Goal: Task Accomplishment & Management: Use online tool/utility

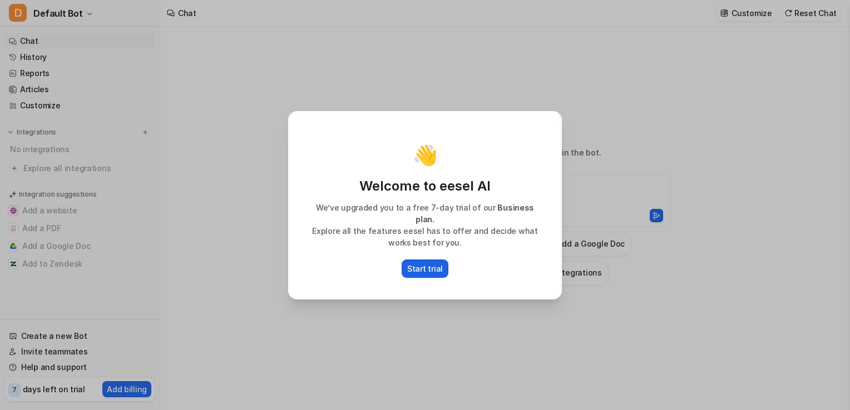
click at [423, 263] on p "Start trial" at bounding box center [425, 269] width 36 height 12
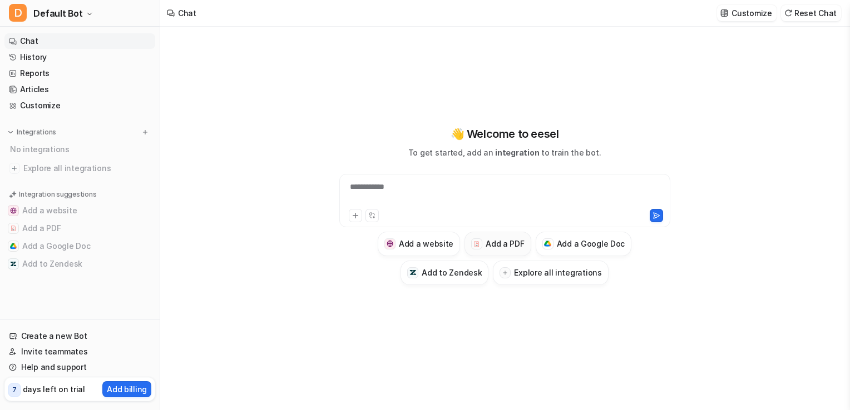
click at [479, 237] on button "Add a PDF" at bounding box center [497, 244] width 66 height 24
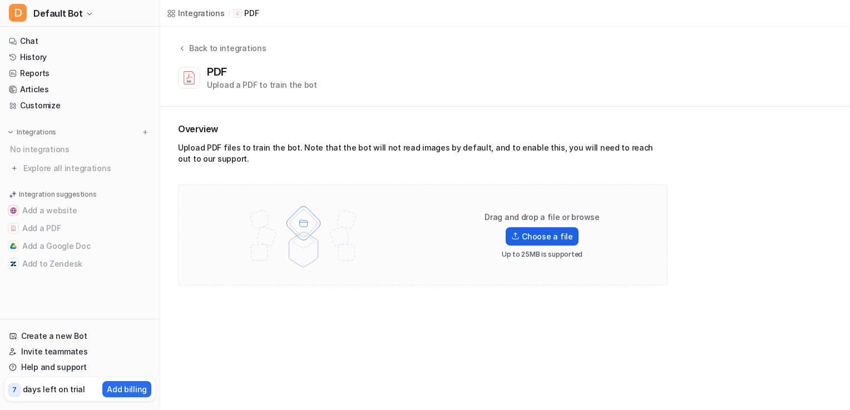
click at [554, 235] on label "Choose a file" at bounding box center [541, 236] width 72 height 18
click at [0, 0] on input "Choose a file" at bounding box center [0, 0] width 0 height 0
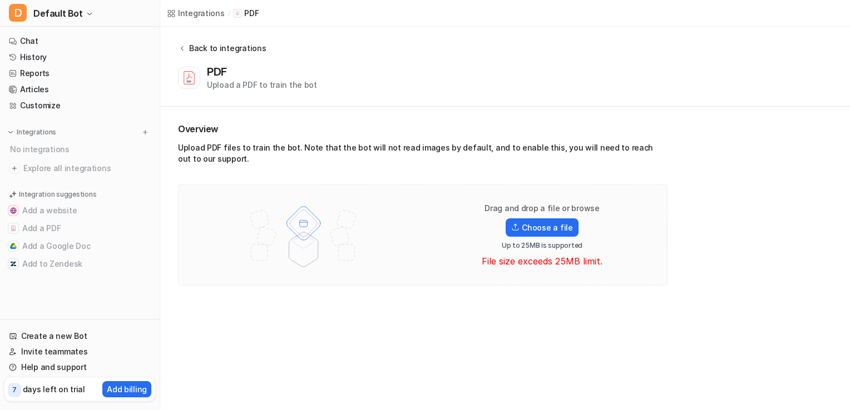
click at [196, 46] on div "Back to integrations" at bounding box center [226, 48] width 80 height 12
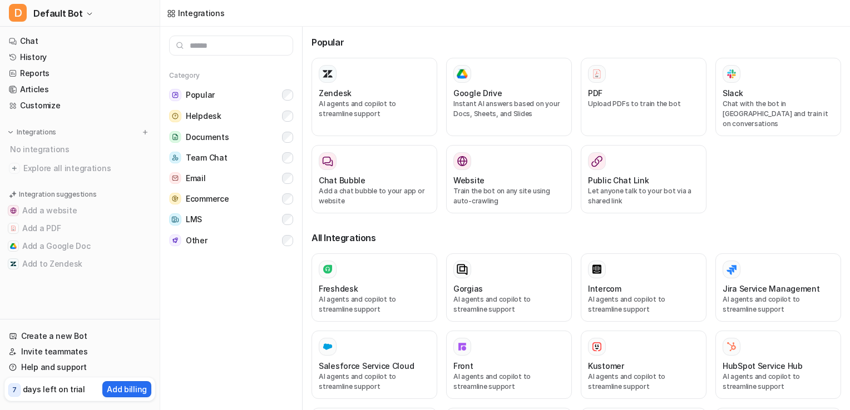
click at [187, 46] on input "text" at bounding box center [231, 46] width 124 height 20
click at [67, 46] on link "Chat" at bounding box center [79, 41] width 151 height 16
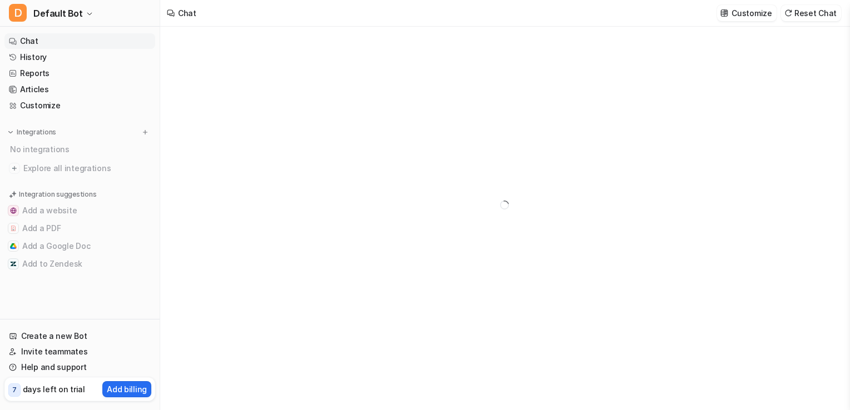
type textarea "**********"
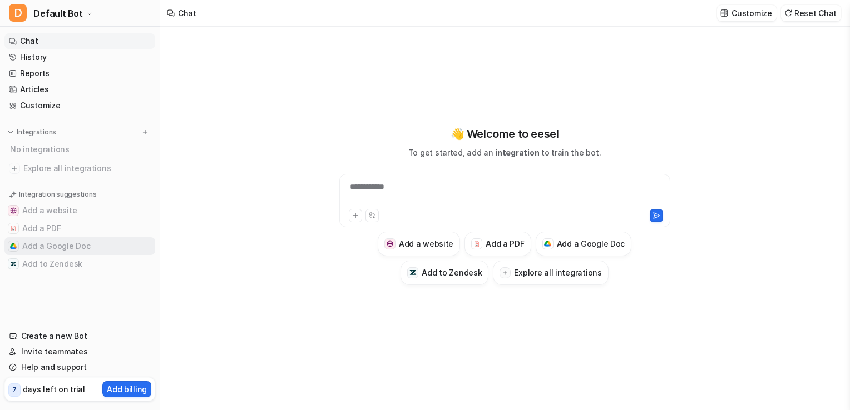
click at [62, 245] on button "Add a Google Doc" at bounding box center [79, 246] width 151 height 18
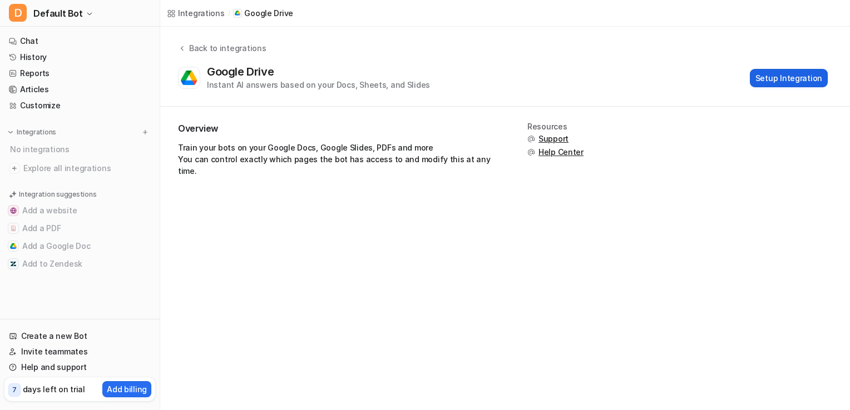
click at [810, 71] on button "Setup Integration" at bounding box center [789, 78] width 78 height 18
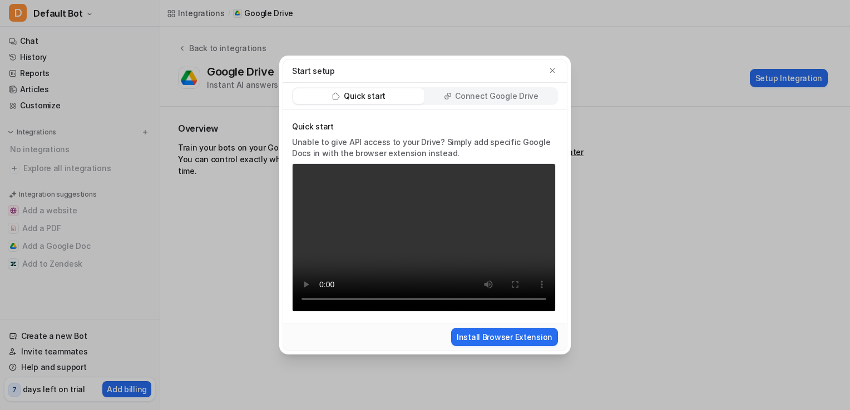
click at [531, 99] on p "Connect Google Drive" at bounding box center [496, 96] width 83 height 11
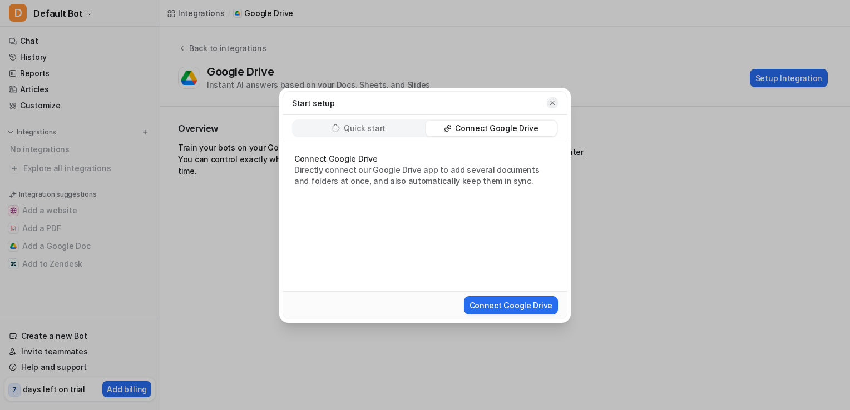
click at [554, 100] on icon "button" at bounding box center [552, 103] width 8 height 8
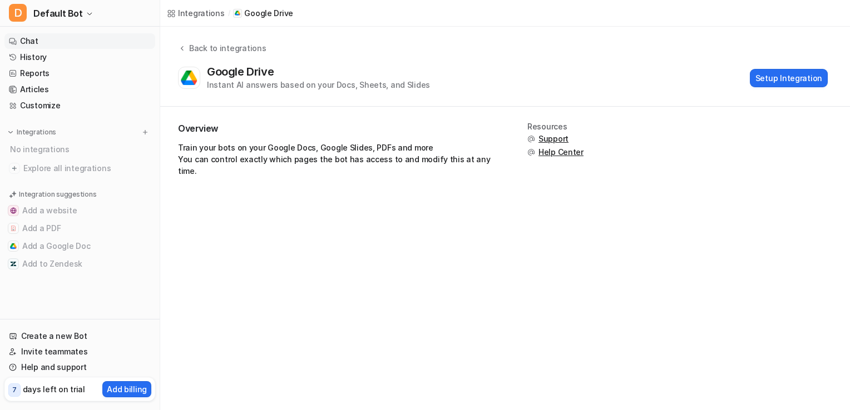
click at [101, 40] on link "Chat" at bounding box center [79, 41] width 151 height 16
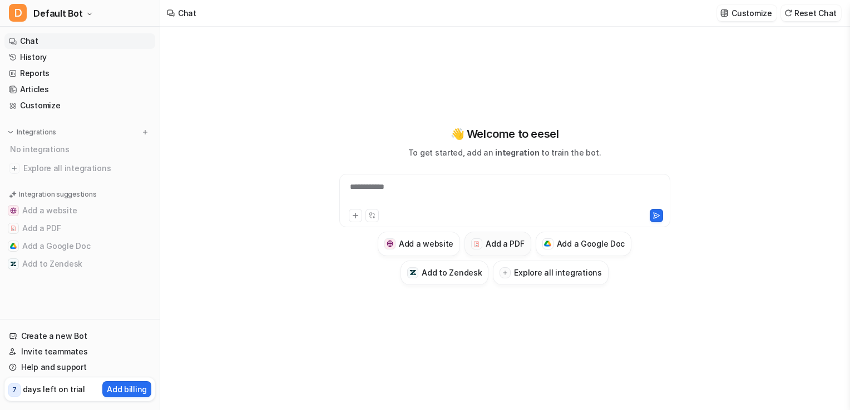
click at [502, 238] on h3 "Add a PDF" at bounding box center [504, 244] width 38 height 12
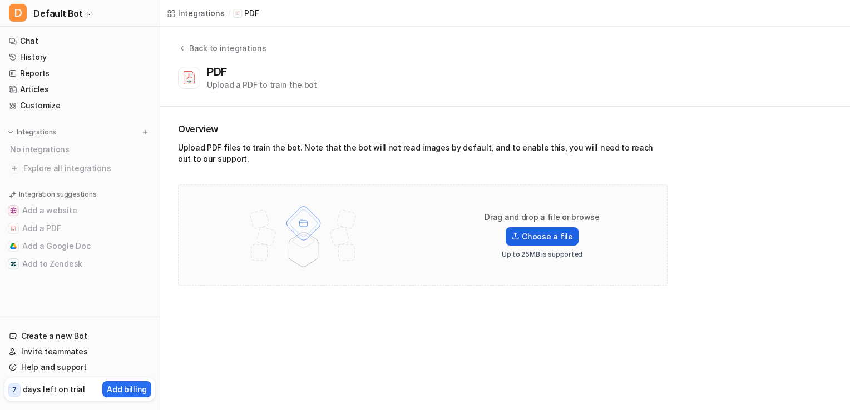
click at [541, 229] on label "Choose a file" at bounding box center [541, 236] width 72 height 18
click at [0, 0] on input "Choose a file" at bounding box center [0, 0] width 0 height 0
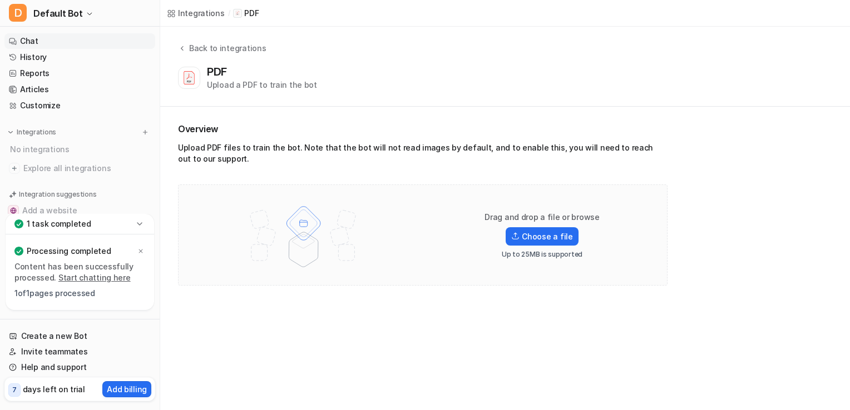
click at [69, 36] on link "Chat" at bounding box center [79, 41] width 151 height 16
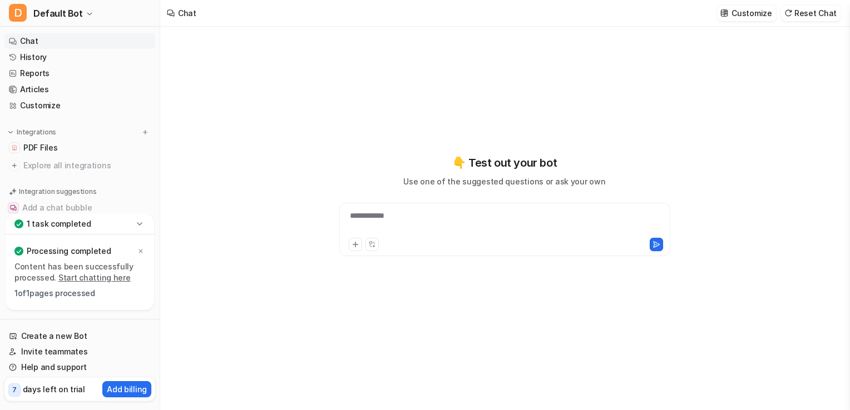
click at [85, 277] on link "Start chatting here" at bounding box center [94, 277] width 72 height 9
click at [411, 212] on div at bounding box center [504, 223] width 325 height 26
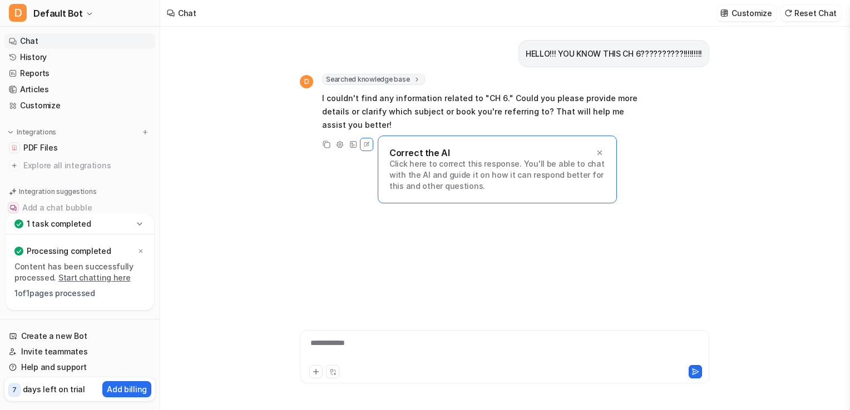
click at [434, 336] on div "**********" at bounding box center [504, 356] width 409 height 53
click at [421, 348] on div at bounding box center [505, 351] width 404 height 26
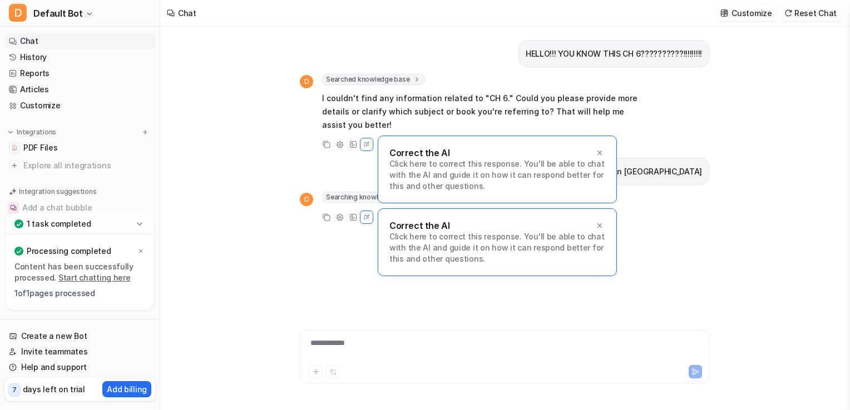
click at [601, 136] on div "Correct the AI Click here to correct this response. You'll be able to chat with…" at bounding box center [497, 170] width 239 height 68
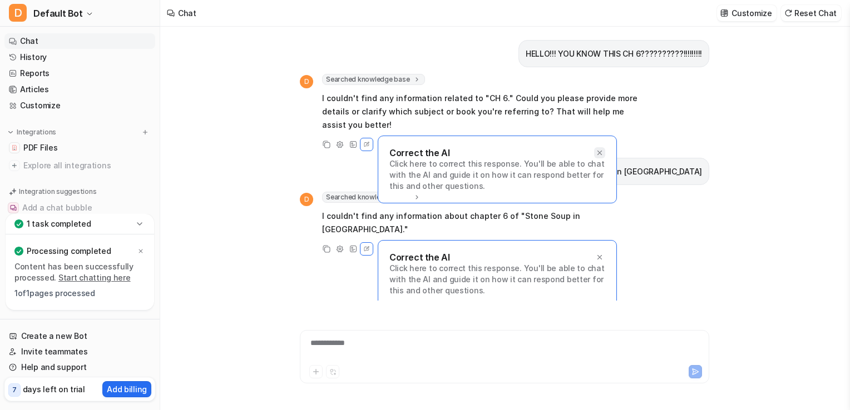
click at [595, 147] on div at bounding box center [599, 152] width 11 height 11
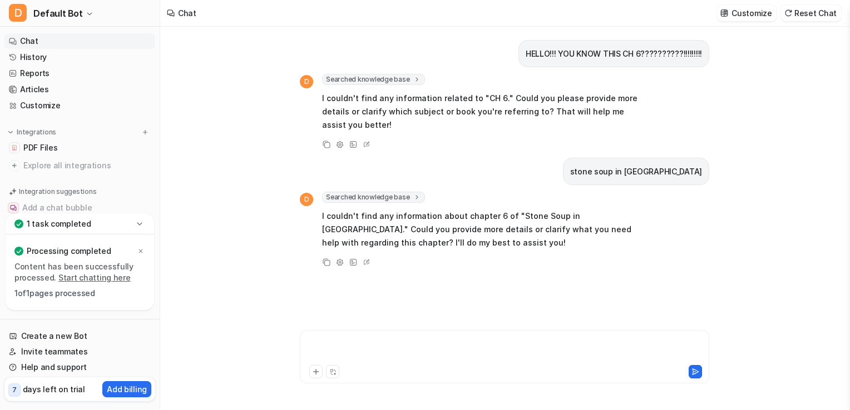
click at [339, 345] on div at bounding box center [505, 351] width 404 height 26
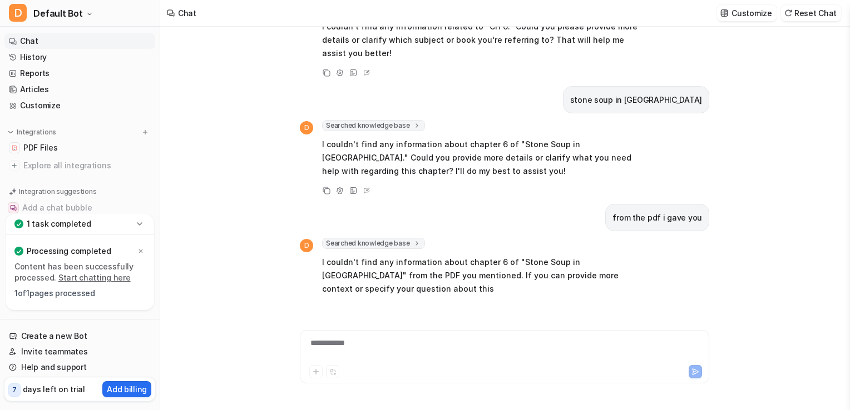
scroll to position [85, 0]
